Goal: Information Seeking & Learning: Understand process/instructions

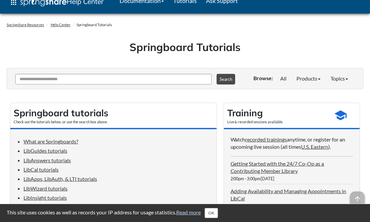
scroll to position [13, 0]
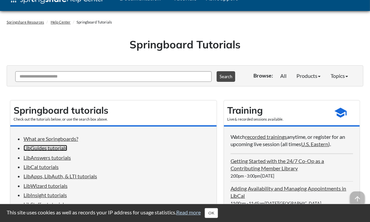
click at [58, 150] on link "LibGuides tutorials" at bounding box center [45, 148] width 44 height 6
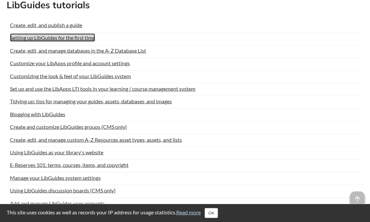
click at [67, 39] on link "Setting up LibGuides for the first time" at bounding box center [52, 37] width 85 height 8
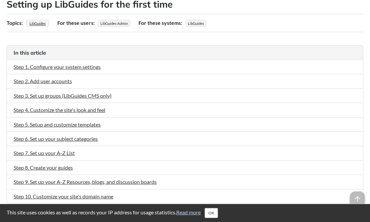
scroll to position [116, 0]
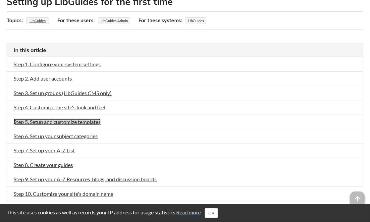
click at [95, 125] on link "Step 5. Setup and customize templates" at bounding box center [57, 121] width 87 height 6
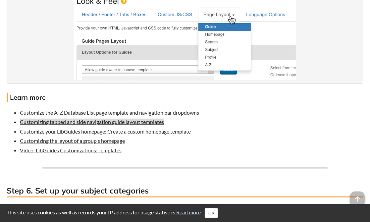
scroll to position [1547, 0]
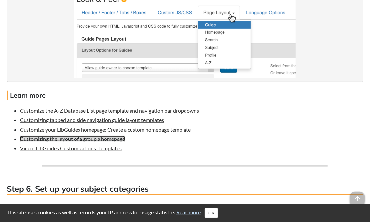
click at [98, 142] on link "Customizing the layout of a group's homepage" at bounding box center [72, 138] width 105 height 6
